Goal: Task Accomplishment & Management: Use online tool/utility

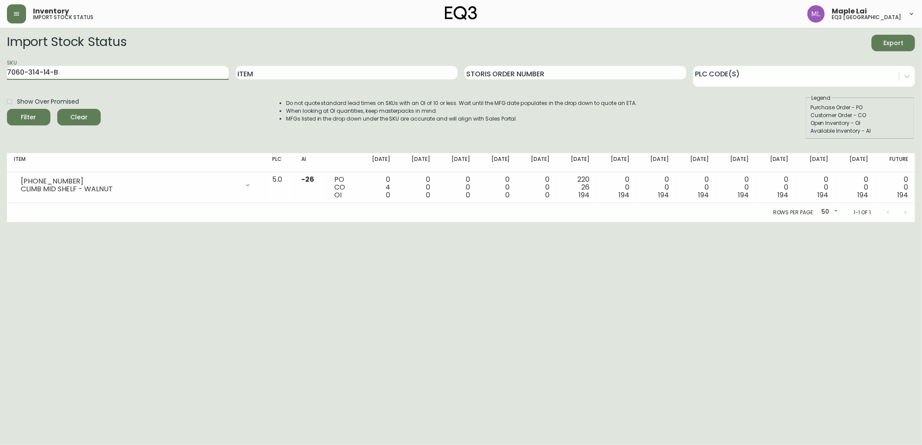
click at [7, 109] on button "Filter" at bounding box center [28, 117] width 43 height 16
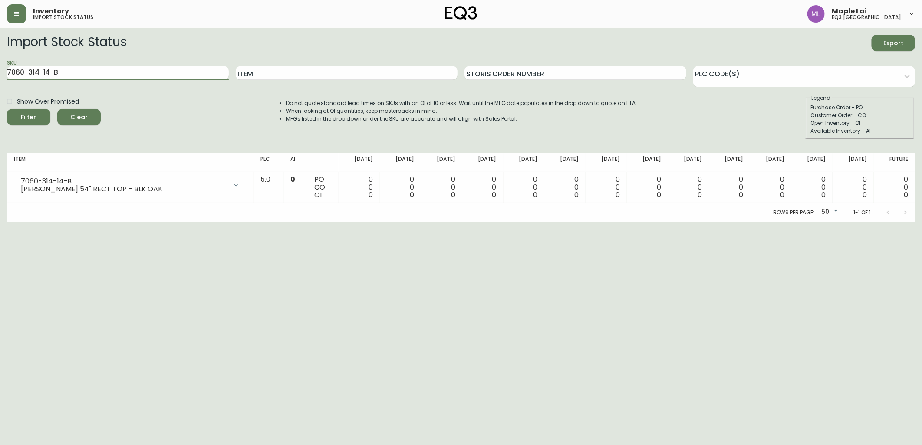
drag, startPoint x: 61, startPoint y: 74, endPoint x: -2, endPoint y: 66, distance: 63.9
click at [0, 66] on html "Inventory import stock status Maple Lai eq3 [GEOGRAPHIC_DATA] Import Stock Stat…" at bounding box center [461, 111] width 922 height 222
paste input "06-13"
click at [7, 109] on button "Filter" at bounding box center [28, 117] width 43 height 16
drag, startPoint x: 152, startPoint y: 75, endPoint x: 0, endPoint y: 45, distance: 154.9
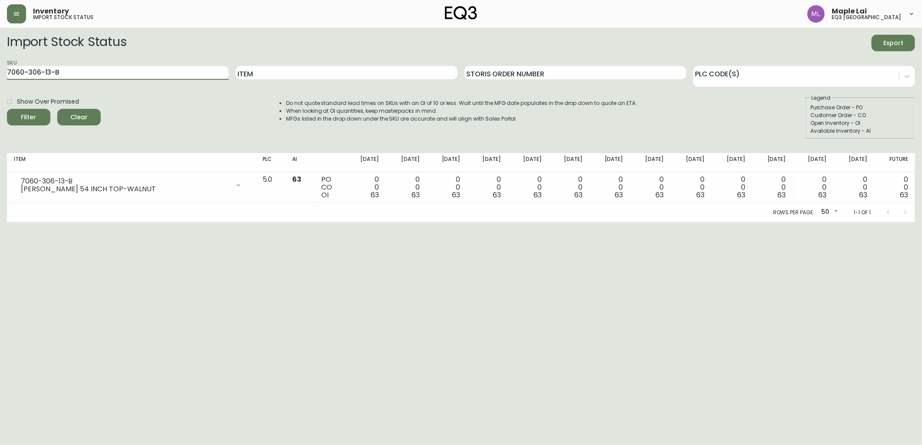
click at [0, 46] on html "Inventory import stock status Maple Lai eq3 [GEOGRAPHIC_DATA] Import Stock Stat…" at bounding box center [461, 111] width 922 height 222
click at [92, 76] on input "[PHONE_NUMBER]" at bounding box center [118, 73] width 222 height 14
click at [7, 109] on button "Filter" at bounding box center [28, 117] width 43 height 16
drag, startPoint x: 134, startPoint y: 70, endPoint x: 0, endPoint y: 1, distance: 150.7
click at [0, 10] on html "Inventory import stock status Maple Lai eq3 [GEOGRAPHIC_DATA] Import Stock Stat…" at bounding box center [461, 111] width 922 height 222
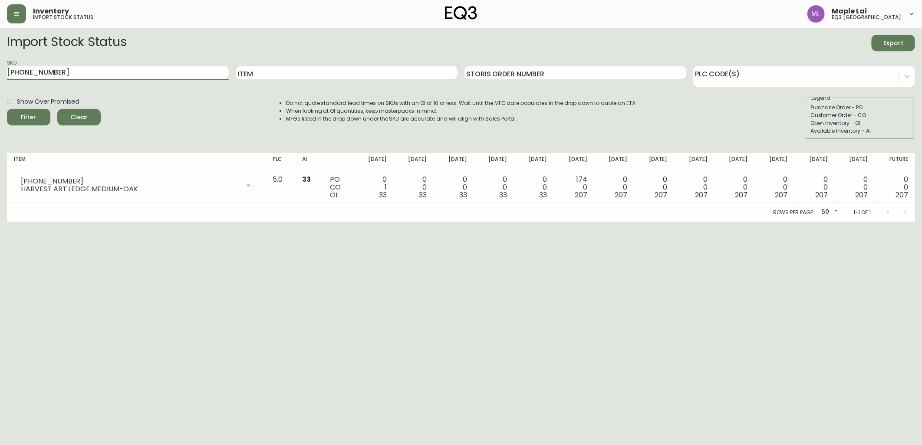
paste input "4"
type input "[PHONE_NUMBER]"
click at [7, 109] on button "Filter" at bounding box center [28, 117] width 43 height 16
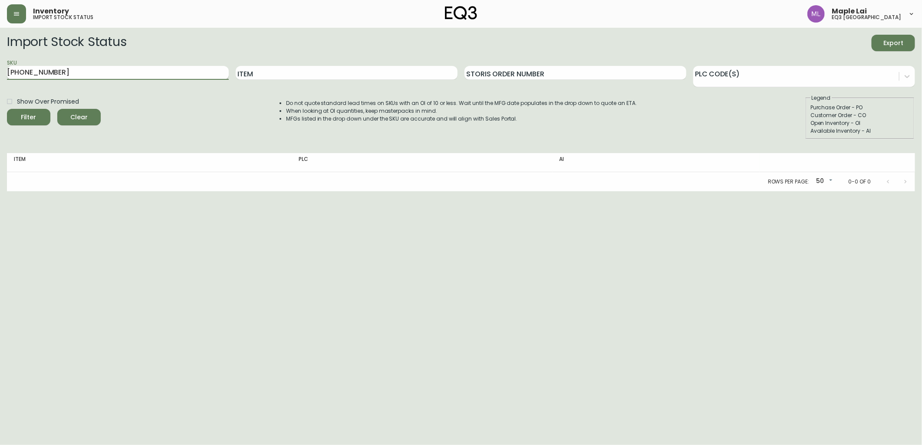
click at [75, 70] on input "[PHONE_NUMBER]" at bounding box center [118, 73] width 222 height 14
drag, startPoint x: 75, startPoint y: 70, endPoint x: 0, endPoint y: 53, distance: 76.7
click at [0, 53] on html "Inventory import stock status Maple Lai eq3 [GEOGRAPHIC_DATA] Import Stock Stat…" at bounding box center [461, 95] width 922 height 191
click at [7, 109] on button "Filter" at bounding box center [28, 117] width 43 height 16
drag, startPoint x: 142, startPoint y: 64, endPoint x: -2, endPoint y: 47, distance: 145.5
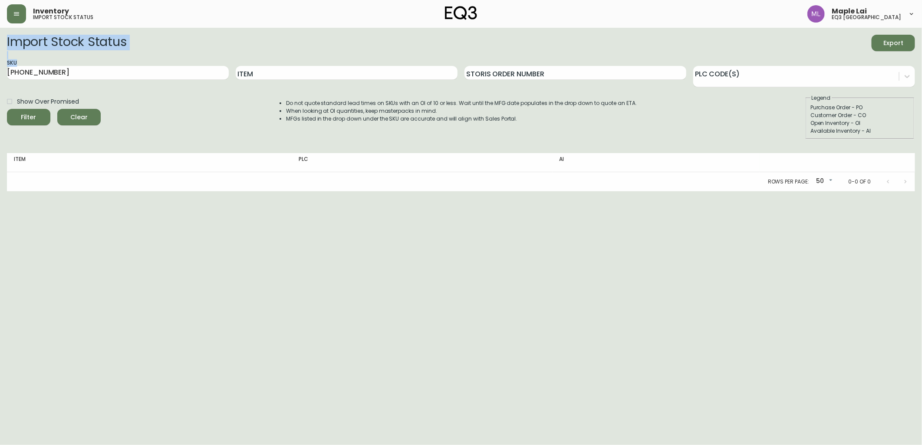
click at [0, 47] on html "Inventory import stock status Maple Lai eq3 [GEOGRAPHIC_DATA] Import Stock Stat…" at bounding box center [461, 95] width 922 height 191
click at [51, 79] on input "[PHONE_NUMBER]" at bounding box center [118, 73] width 222 height 14
drag, startPoint x: 63, startPoint y: 72, endPoint x: -2, endPoint y: 78, distance: 65.0
click at [0, 78] on html "Inventory import stock status Maple Lai eq3 [GEOGRAPHIC_DATA] Import Stock Stat…" at bounding box center [461, 95] width 922 height 191
click at [401, 70] on input "Item" at bounding box center [347, 73] width 222 height 14
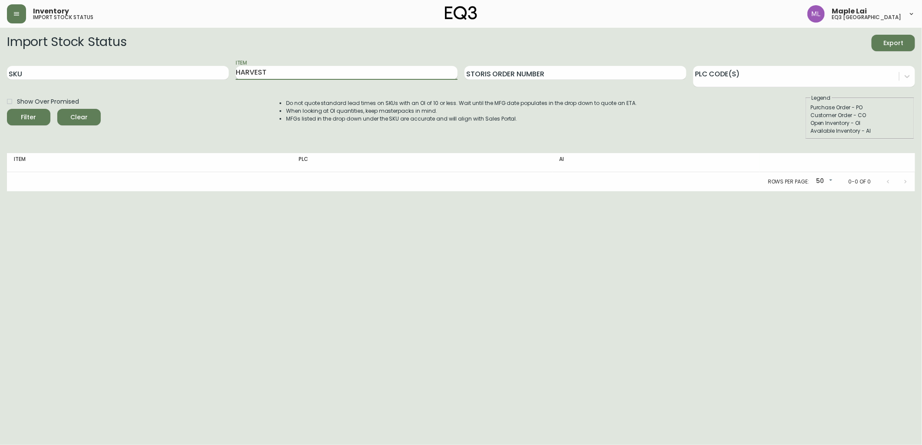
type input "HARVEST"
click at [7, 109] on button "Filter" at bounding box center [28, 117] width 43 height 16
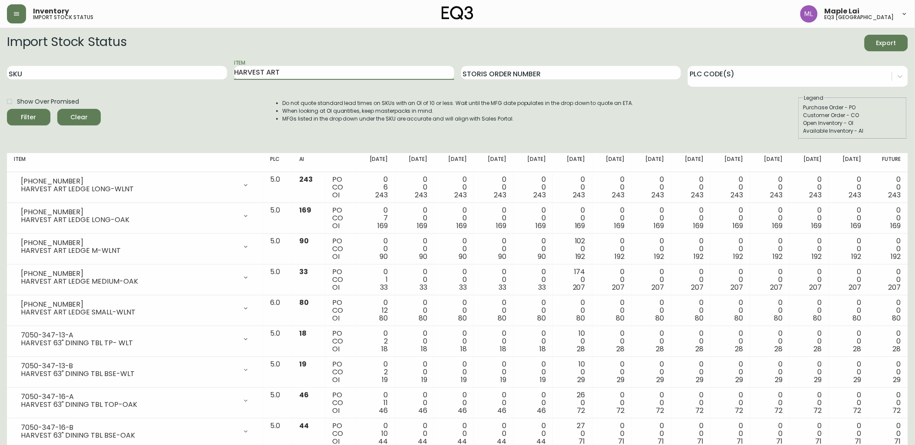
type input "HARVEST ART"
click at [7, 109] on button "Filter" at bounding box center [28, 117] width 43 height 16
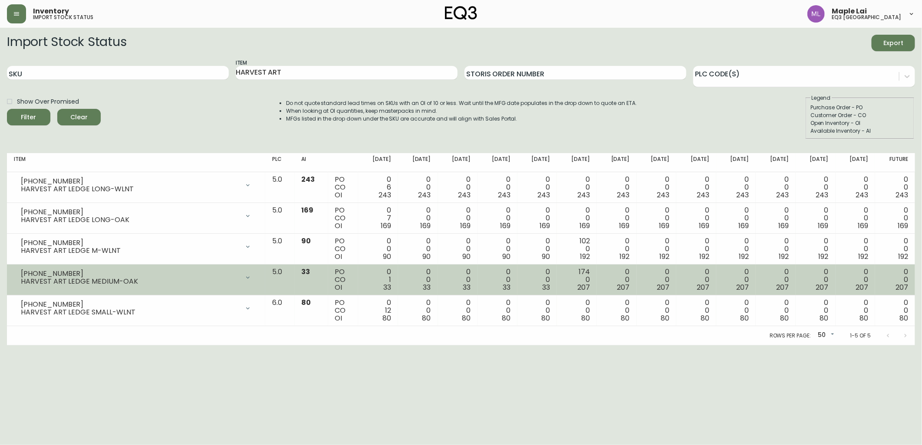
click at [42, 291] on td "[PHONE_NUMBER] HARVEST ART LEDGE MEDIUM-OAK Opening Balance 34 ( [DATE] ) Custo…" at bounding box center [136, 280] width 258 height 31
